Goal: Information Seeking & Learning: Find specific fact

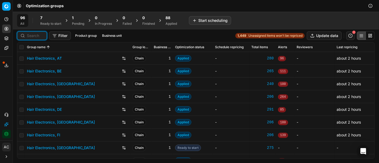
click at [36, 35] on input at bounding box center [35, 35] width 17 height 5
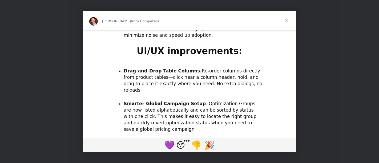
scroll to position [493, 0]
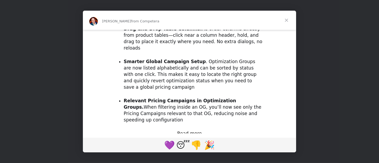
click at [287, 18] on span "Close" at bounding box center [286, 20] width 19 height 19
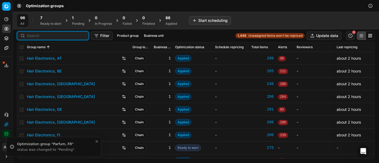
click at [33, 33] on input at bounding box center [56, 35] width 58 height 5
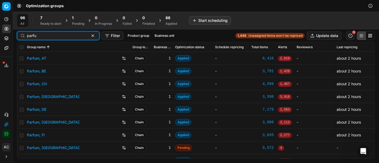
type input "parfu"
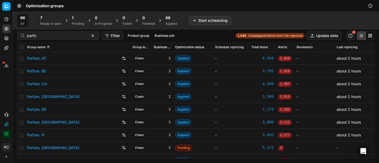
click at [40, 109] on link "Parfum, DE" at bounding box center [36, 109] width 19 height 5
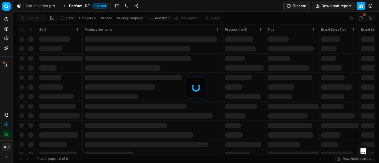
click at [30, 18] on div at bounding box center [196, 88] width 367 height 152
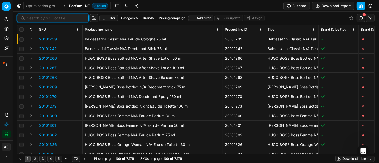
click at [30, 18] on input at bounding box center [56, 17] width 58 height 5
paste input "80015228-100"
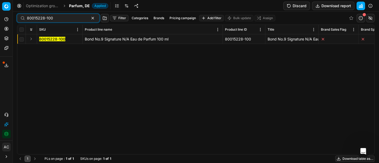
click at [32, 38] on button "Expand" at bounding box center [31, 39] width 6 height 6
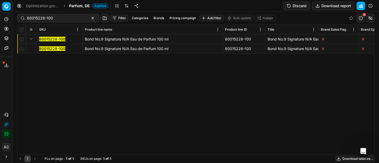
click at [56, 49] on mark "80015228-100" at bounding box center [52, 48] width 26 height 5
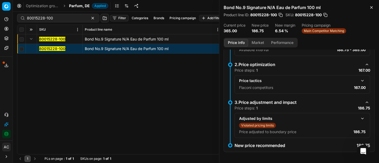
scroll to position [97, 0]
click at [360, 79] on button "button" at bounding box center [363, 80] width 6 height 6
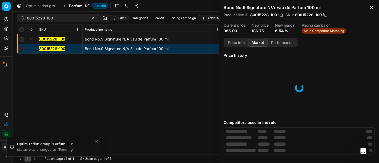
click at [259, 41] on button "Market" at bounding box center [257, 43] width 19 height 8
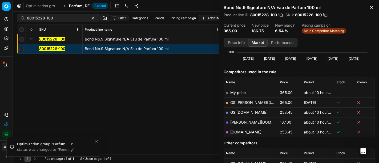
scroll to position [66, 0]
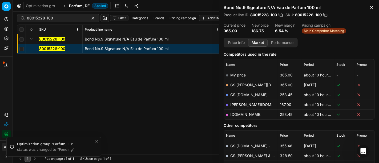
click at [244, 103] on link "[PERSON_NAME][DOMAIN_NAME]" at bounding box center [262, 104] width 62 height 5
click at [244, 115] on link "[DOMAIN_NAME]" at bounding box center [246, 114] width 31 height 5
click at [73, 18] on input "80015228-100" at bounding box center [56, 17] width 58 height 5
paste input "90015720-0024504"
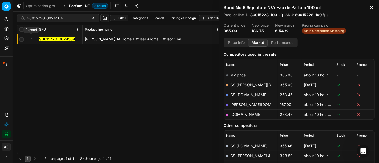
click at [30, 40] on button "Expand" at bounding box center [31, 39] width 6 height 6
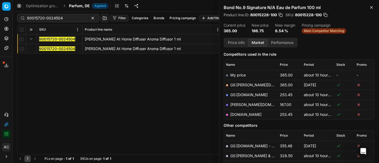
click at [46, 47] on mark "90015720-0024504" at bounding box center [57, 48] width 36 height 5
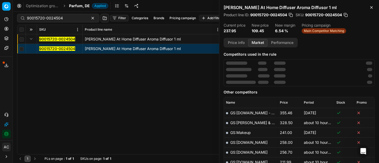
scroll to position [66, 0]
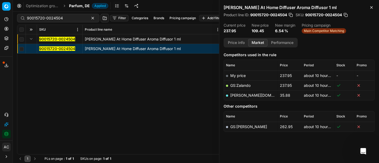
click at [246, 85] on link "GS:Zalando" at bounding box center [241, 85] width 20 height 5
click at [243, 93] on link "[PERSON_NAME][DOMAIN_NAME]" at bounding box center [262, 95] width 62 height 5
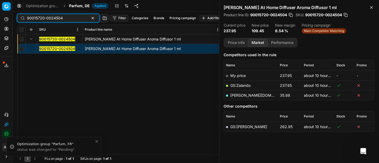
click at [59, 18] on input "90015720-0024504" at bounding box center [56, 17] width 58 height 5
paste input "8882-0029466"
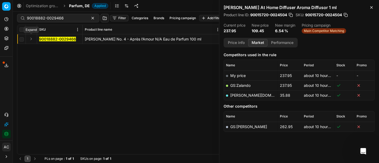
click at [30, 39] on button "Expand" at bounding box center [31, 39] width 6 height 6
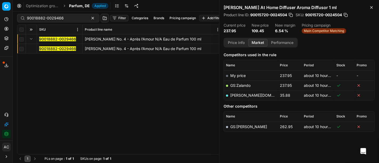
click at [45, 47] on mark "90018882-0029466" at bounding box center [57, 48] width 37 height 5
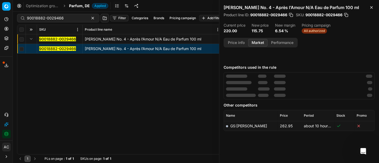
scroll to position [66, 0]
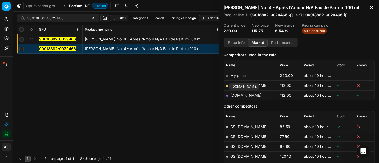
click at [239, 94] on link "[DOMAIN_NAME]" at bounding box center [246, 95] width 31 height 5
click at [47, 20] on input "90018882-0029466" at bounding box center [56, 17] width 58 height 5
paste input "20140102"
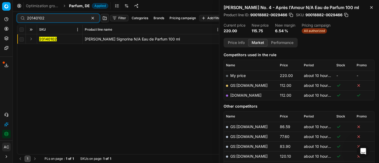
click at [30, 38] on button "Expand" at bounding box center [31, 39] width 6 height 6
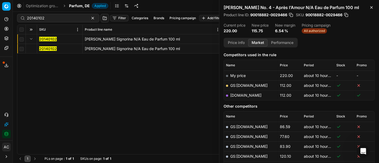
click at [49, 49] on mark "20140102" at bounding box center [48, 48] width 18 height 5
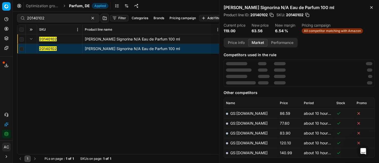
scroll to position [66, 0]
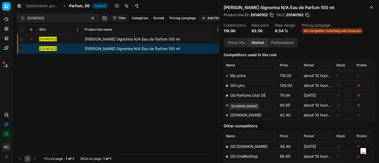
click at [239, 113] on link "[DOMAIN_NAME]" at bounding box center [246, 115] width 31 height 5
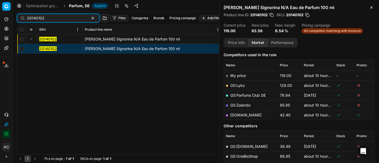
click at [73, 20] on input "20140102" at bounding box center [56, 17] width 58 height 5
paste input "90011687-0018580"
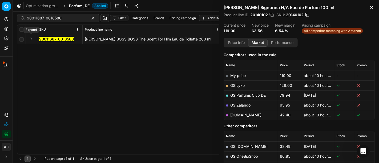
click at [29, 39] on button "Expand" at bounding box center [31, 39] width 6 height 6
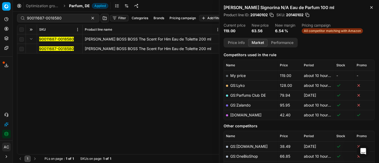
click at [51, 50] on mark "90011687-0018580" at bounding box center [56, 48] width 35 height 5
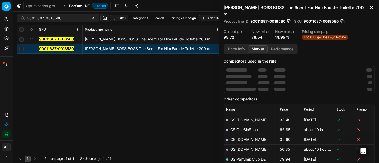
scroll to position [66, 0]
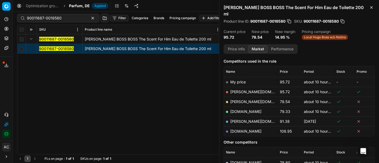
click at [243, 100] on link "[PERSON_NAME][DOMAIN_NAME]" at bounding box center [262, 102] width 62 height 5
click at [61, 20] on input "90011687-0018580" at bounding box center [56, 17] width 58 height 5
paste input "2010159"
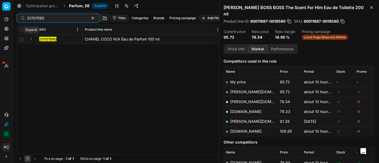
click at [30, 38] on button "Expand" at bounding box center [31, 39] width 6 height 6
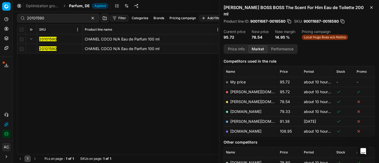
click at [52, 48] on mark "20101590" at bounding box center [47, 48] width 17 height 5
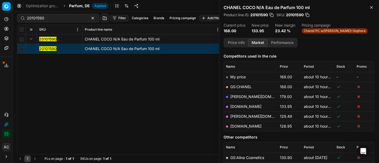
scroll to position [66, 0]
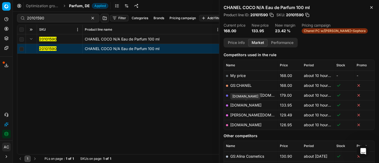
click at [254, 106] on link "[DOMAIN_NAME]" at bounding box center [246, 105] width 31 height 5
click at [72, 16] on input "20101590" at bounding box center [56, 17] width 58 height 5
paste input "80011021-0018583"
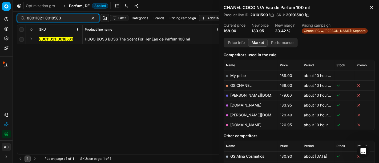
type input "80011021-0018583"
click at [32, 40] on button "Expand" at bounding box center [31, 39] width 6 height 6
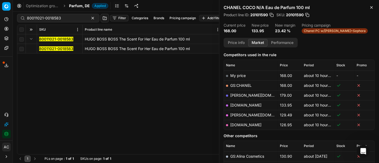
click at [48, 48] on mark "80011021-0018583" at bounding box center [56, 48] width 34 height 5
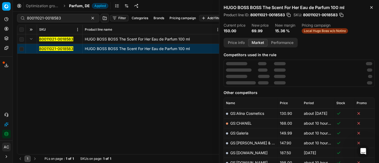
scroll to position [66, 0]
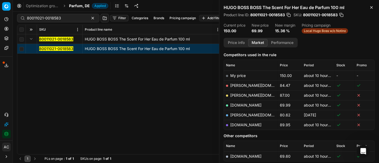
click at [249, 104] on link "[DOMAIN_NAME]" at bounding box center [246, 105] width 31 height 5
click at [80, 6] on span "Parfum, DE" at bounding box center [79, 5] width 21 height 5
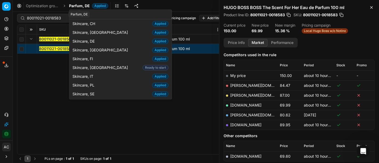
scroll to position [27, 0]
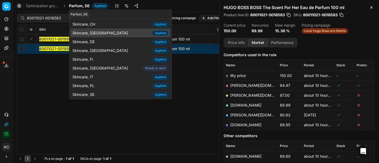
type input "skinca"
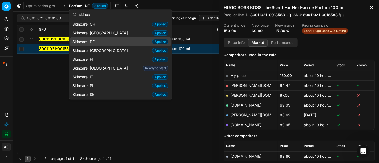
click at [93, 40] on span "Skincare, DE" at bounding box center [85, 41] width 24 height 5
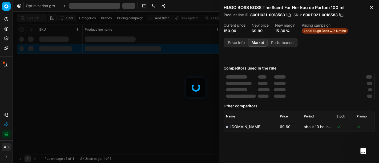
scroll to position [66, 0]
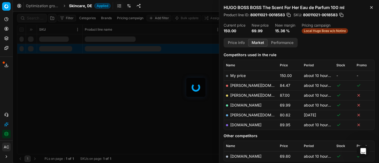
click at [31, 18] on div at bounding box center [196, 88] width 367 height 152
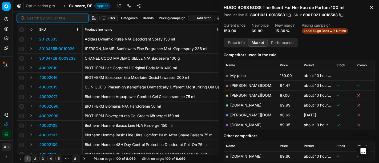
click at [31, 18] on input at bounding box center [56, 17] width 58 height 5
paste input "50002086-0010799"
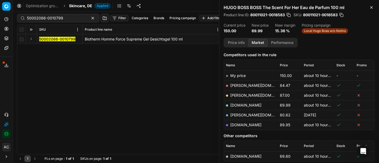
click at [30, 38] on button "Expand" at bounding box center [31, 39] width 6 height 6
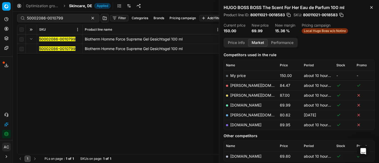
click at [43, 47] on mark "50002086-0010799" at bounding box center [57, 48] width 36 height 5
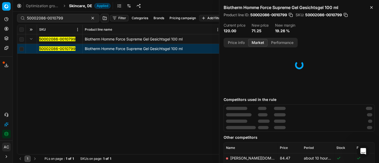
scroll to position [66, 0]
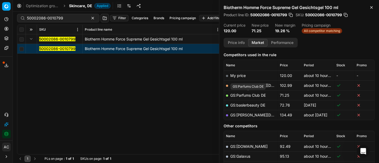
click at [251, 93] on link "GS:Parfums Club DE" at bounding box center [248, 95] width 35 height 5
click at [67, 19] on input "50002086-0010799" at bounding box center [56, 17] width 58 height 5
paste input "80044663-50"
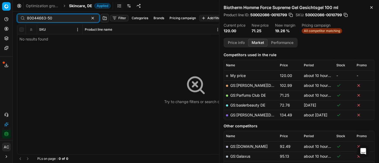
type input "80044663-50"
click at [4, 95] on div "Analytics Pricing Product portfolio Templates Export service 32 Contact support…" at bounding box center [6, 77] width 13 height 128
click at [77, 8] on span "Skincare, DE" at bounding box center [80, 5] width 23 height 5
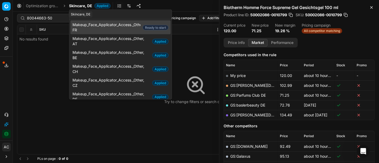
type input "o"
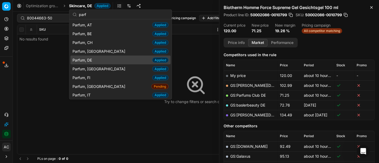
type input "parf"
click at [97, 60] on div "Parfum, DE Applied" at bounding box center [120, 60] width 100 height 9
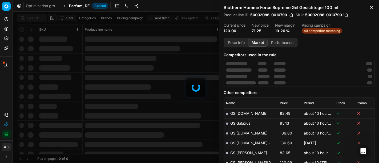
scroll to position [66, 0]
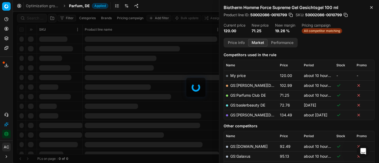
click at [34, 17] on div at bounding box center [196, 88] width 367 height 152
click at [34, 17] on div "Filter Categories Brands Pricing campaign Add filter Bulk update Assign SKU Pro…" at bounding box center [196, 88] width 367 height 152
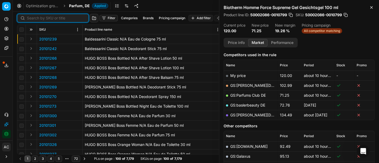
click at [34, 17] on input at bounding box center [56, 17] width 58 height 5
paste input "90005976-0008897"
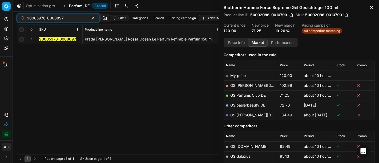
click at [33, 39] on button "Expand" at bounding box center [31, 39] width 6 height 6
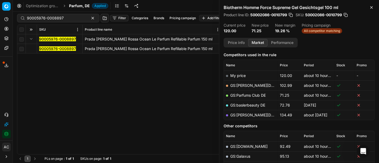
click at [44, 48] on mark "90005976-0008897" at bounding box center [57, 48] width 37 height 5
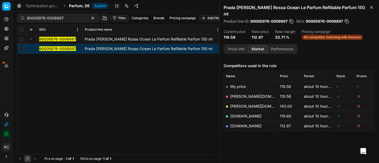
scroll to position [54, 0]
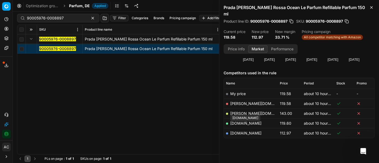
click at [247, 131] on link "[DOMAIN_NAME]" at bounding box center [246, 133] width 31 height 5
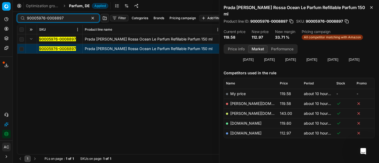
click at [65, 19] on input "90005976-0008897" at bounding box center [56, 17] width 58 height 5
paste input "80044064-100"
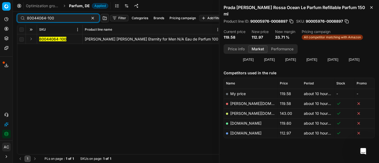
type input "80044064-100"
click at [31, 41] on button "Expand" at bounding box center [31, 39] width 6 height 6
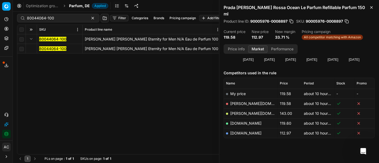
click at [47, 49] on mark "80044064-100" at bounding box center [52, 48] width 27 height 5
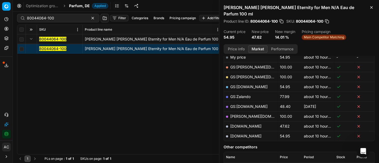
scroll to position [91, 0]
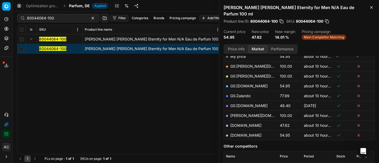
click at [252, 123] on link "[DOMAIN_NAME]" at bounding box center [246, 125] width 31 height 5
